Goal: Task Accomplishment & Management: Manage account settings

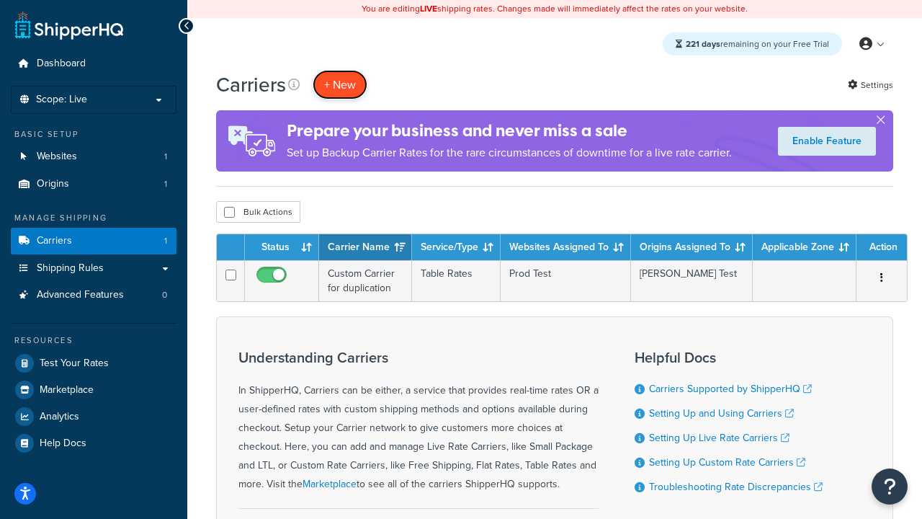
click at [340, 84] on button "+ New" at bounding box center [340, 85] width 55 height 30
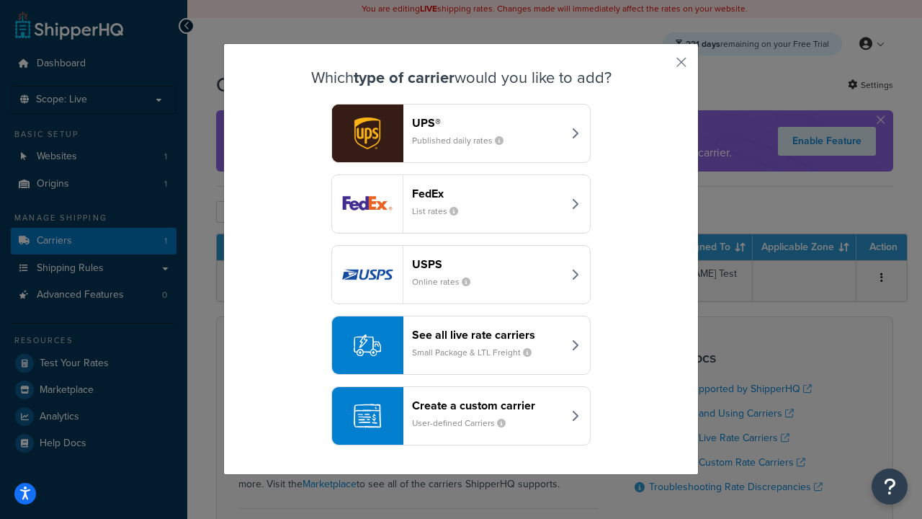
click at [487, 193] on header "FedEx" at bounding box center [487, 194] width 151 height 14
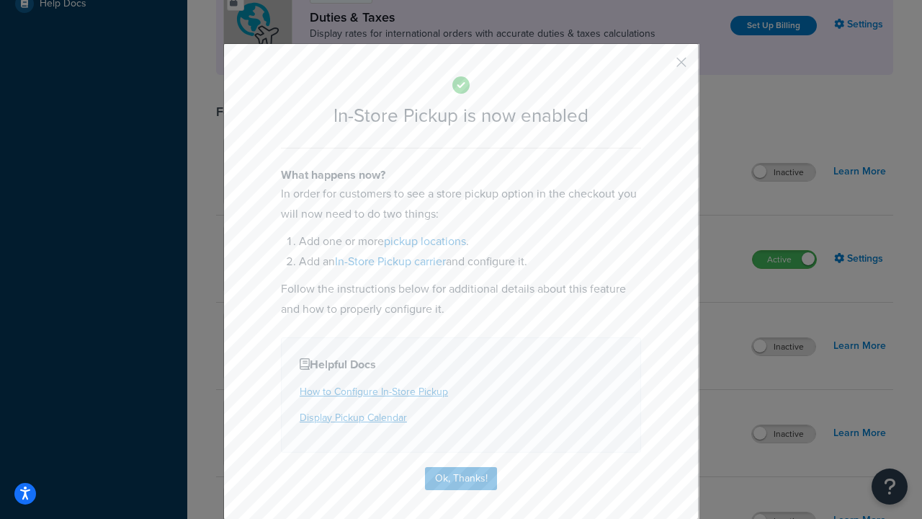
click at [660, 67] on button "button" at bounding box center [660, 68] width 4 height 4
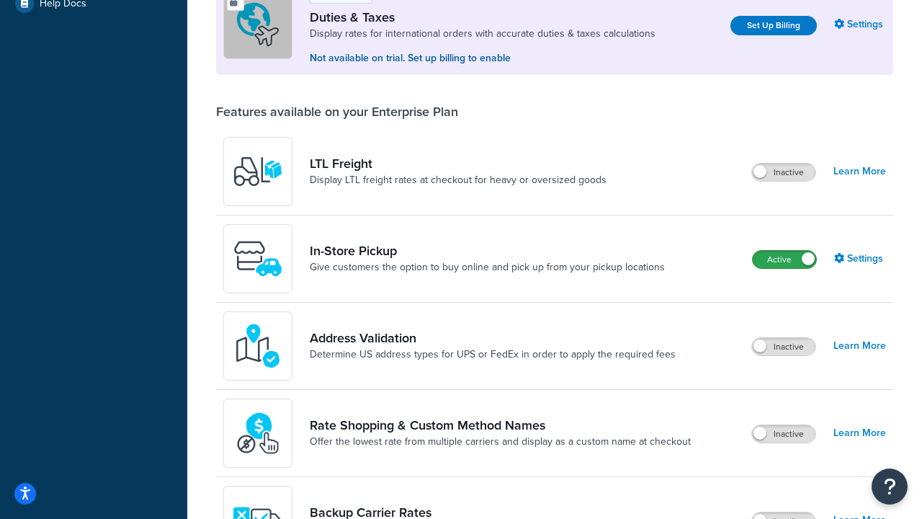
scroll to position [439, 0]
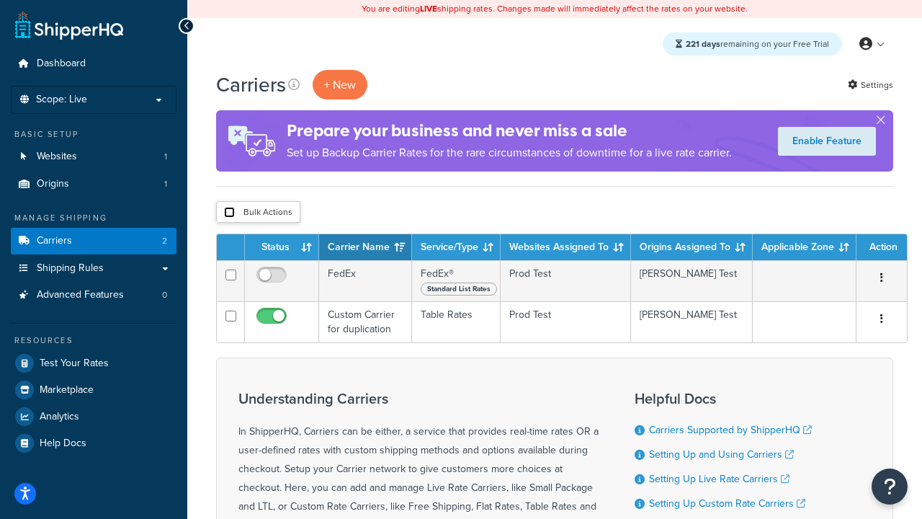
click at [229, 213] on input "checkbox" at bounding box center [229, 212] width 11 height 11
checkbox input "true"
click at [0, 0] on button "Delete" at bounding box center [0, 0] width 0 height 0
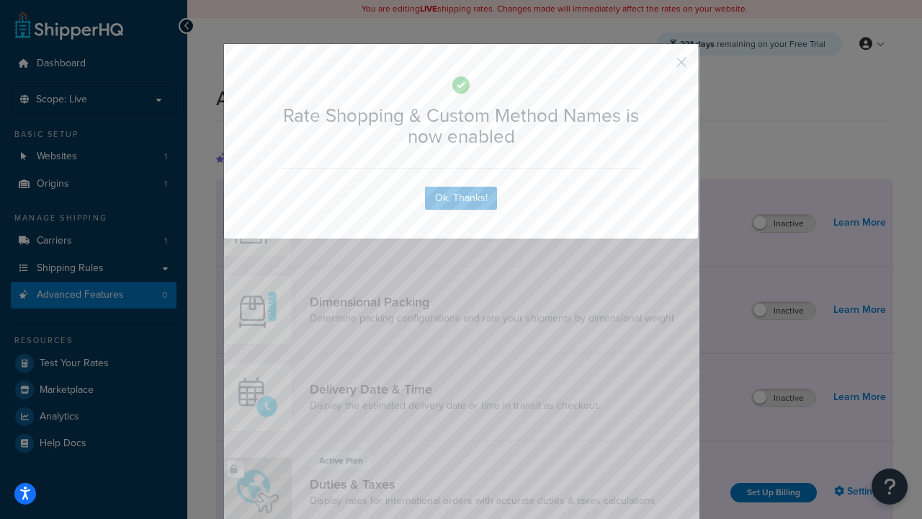
scroll to position [641, 0]
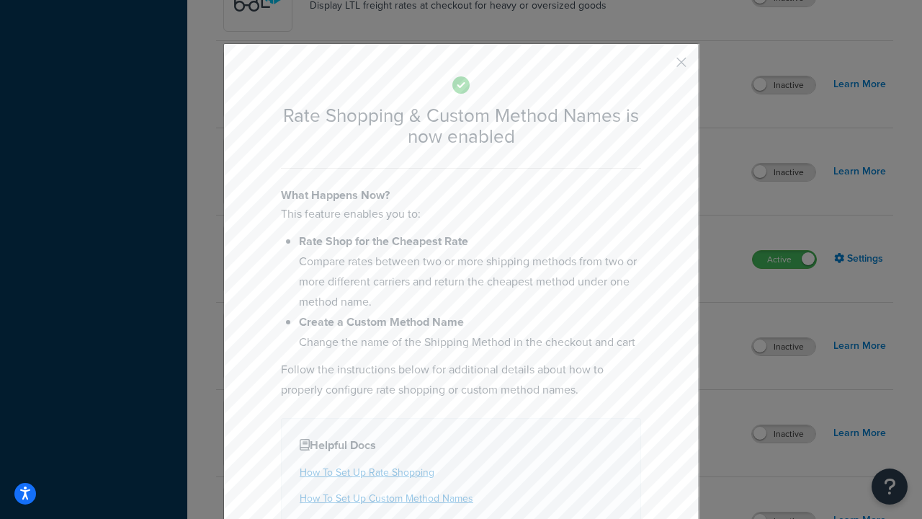
click at [660, 67] on button "button" at bounding box center [660, 68] width 4 height 4
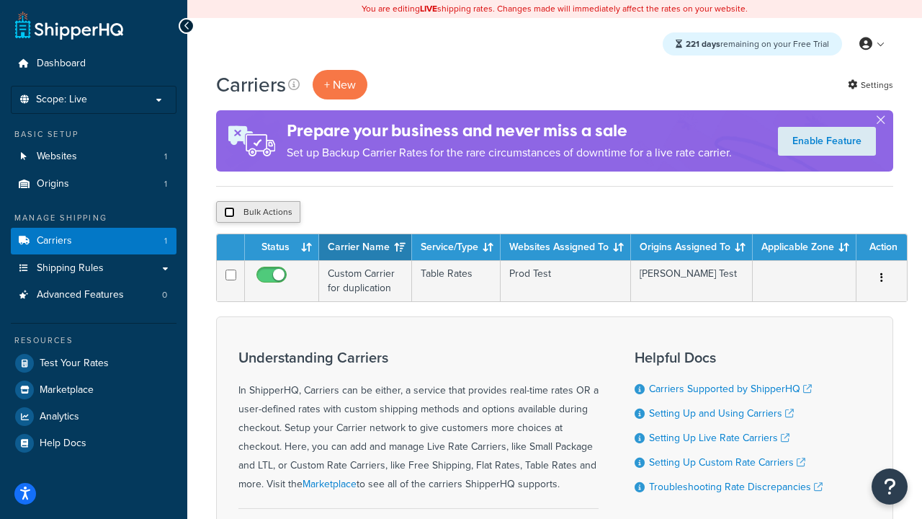
click at [229, 213] on input "checkbox" at bounding box center [229, 212] width 11 height 11
checkbox input "true"
click at [388, 213] on button "Delete" at bounding box center [384, 212] width 50 height 22
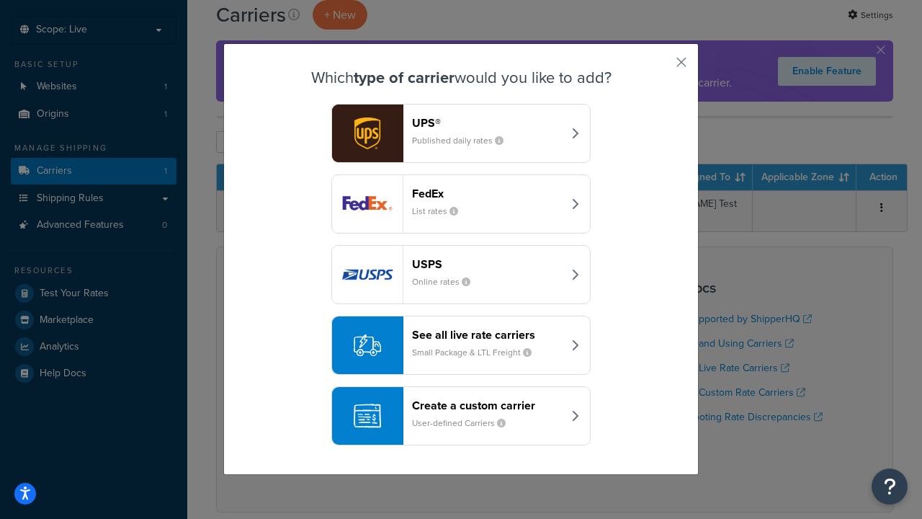
click at [487, 193] on header "FedEx" at bounding box center [487, 194] width 151 height 14
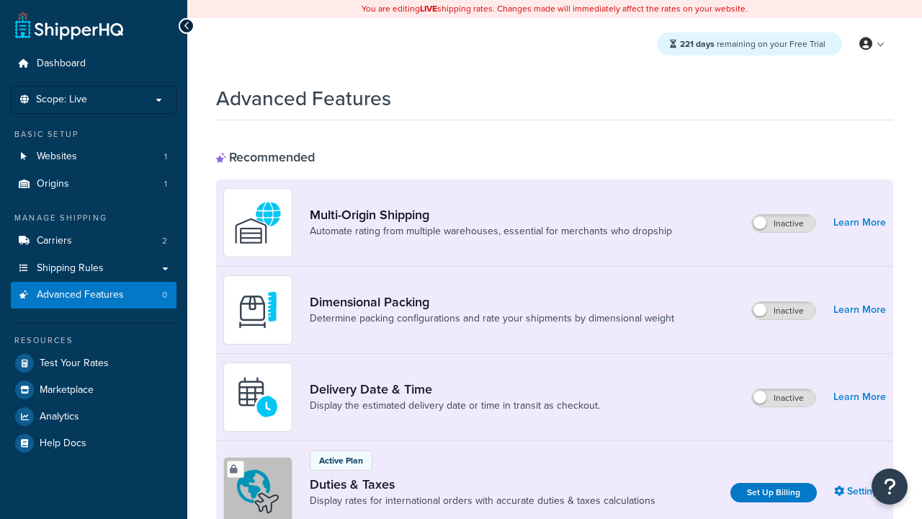
scroll to position [467, 0]
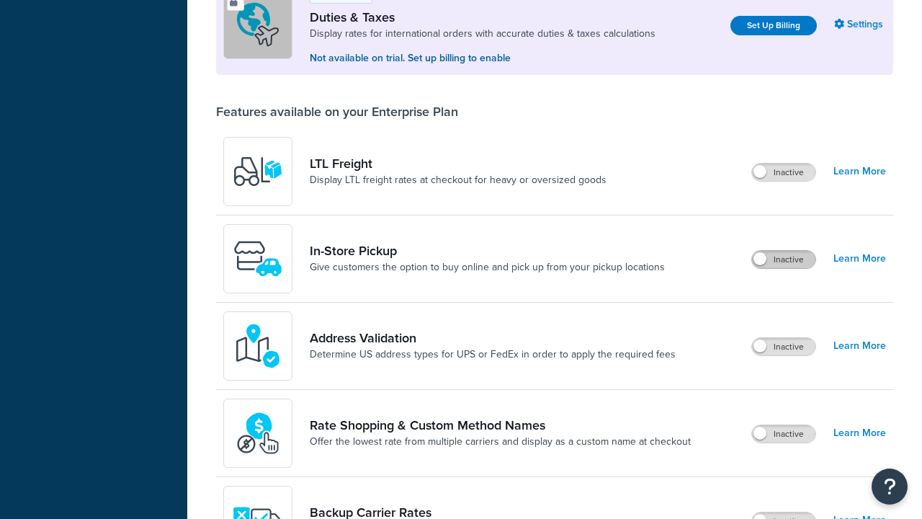
click at [784, 259] on label "Inactive" at bounding box center [783, 259] width 63 height 17
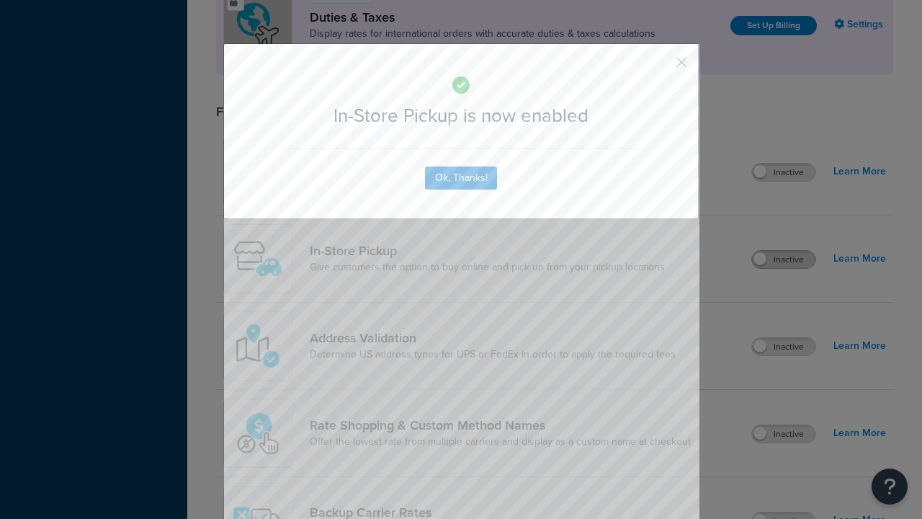
scroll to position [0, 0]
click at [660, 67] on button "button" at bounding box center [660, 68] width 4 height 4
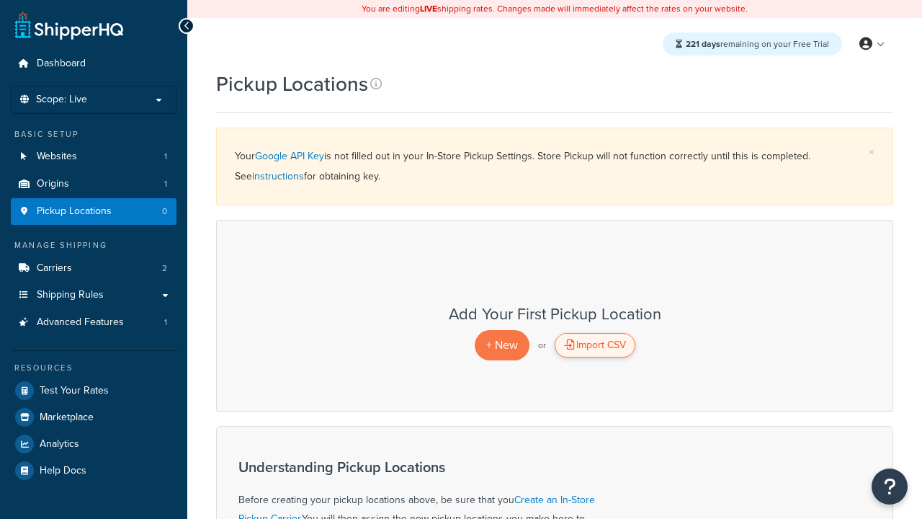
click at [594, 345] on div "Import CSV" at bounding box center [595, 345] width 81 height 24
